Goal: Task Accomplishment & Management: Use online tool/utility

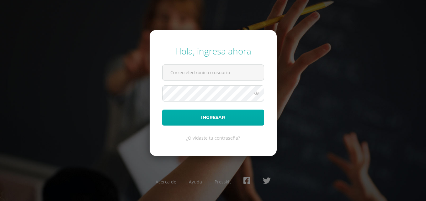
type input "2019073"
click at [201, 122] on button "Ingresar" at bounding box center [213, 118] width 102 height 16
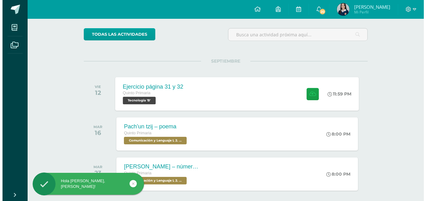
scroll to position [63, 0]
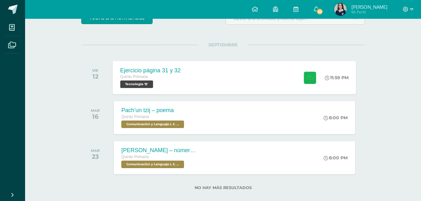
click at [313, 79] on button at bounding box center [310, 78] width 12 height 12
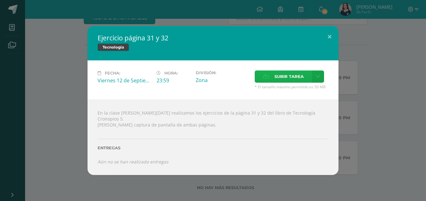
click at [280, 81] on span "Subir tarea" at bounding box center [289, 77] width 29 height 12
click at [0, 0] on input "Subir tarea" at bounding box center [0, 0] width 0 height 0
